Goal: Obtain resource: Obtain resource

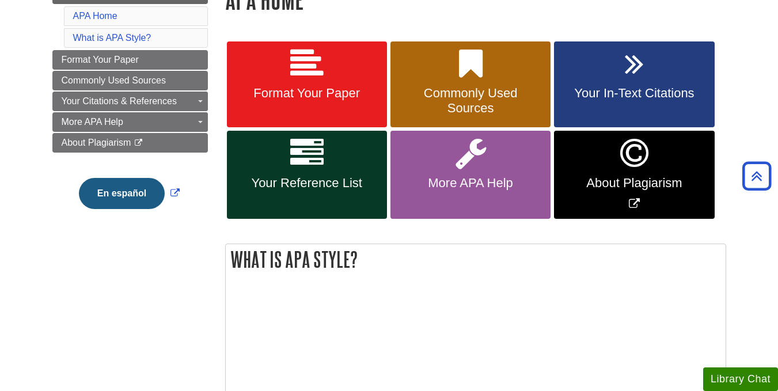
scroll to position [170, 0]
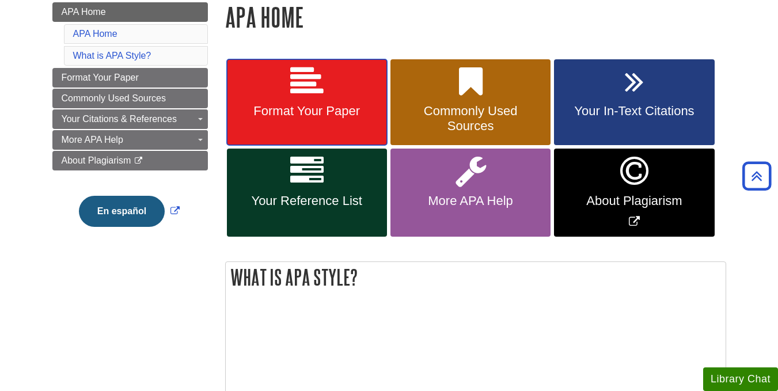
click at [352, 122] on link "Format Your Paper" at bounding box center [307, 102] width 160 height 86
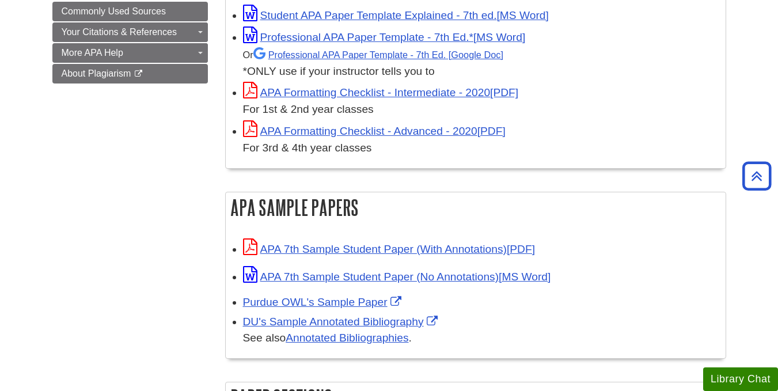
scroll to position [518, 0]
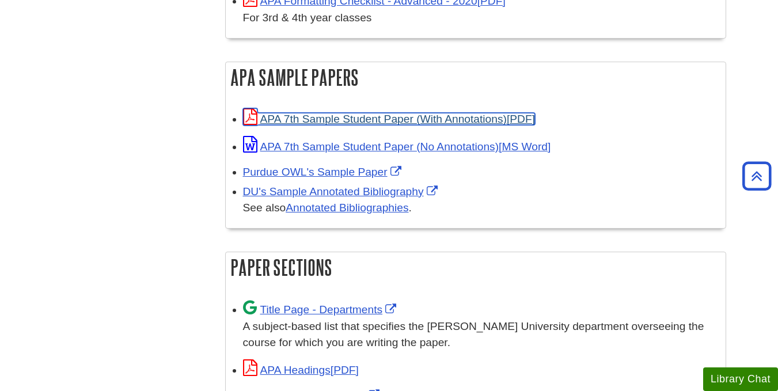
click at [328, 115] on link "APA 7th Sample Student Paper (With Annotations)" at bounding box center [389, 119] width 292 height 12
